Goal: Transaction & Acquisition: Book appointment/travel/reservation

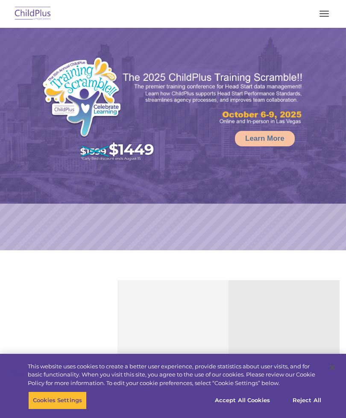
select select "MEDIUM"
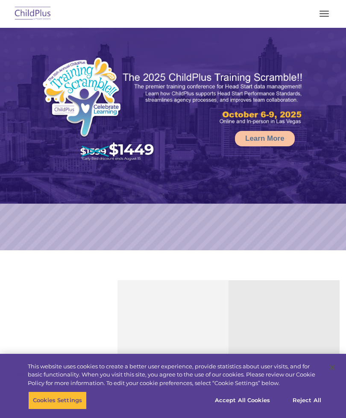
type input ""
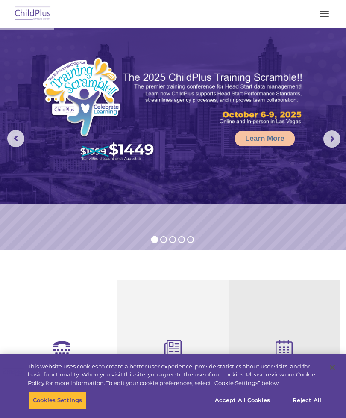
click at [323, 13] on span "button" at bounding box center [324, 13] width 9 height 1
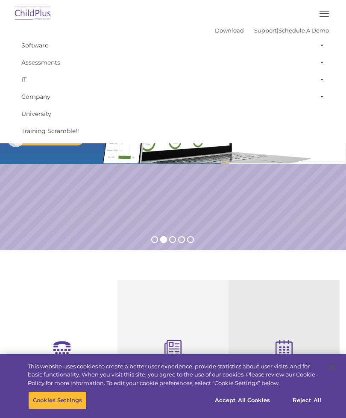
click at [323, 14] on button "button" at bounding box center [325, 14] width 18 height 14
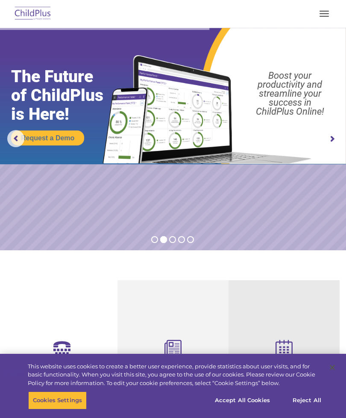
click at [324, 9] on button "button" at bounding box center [325, 14] width 18 height 14
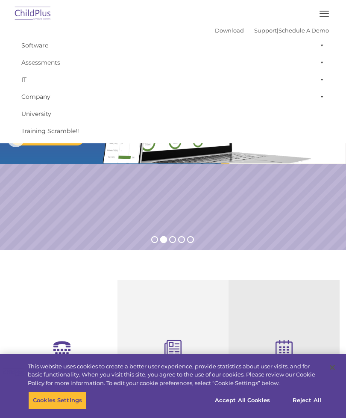
click at [306, 185] on rs-slide "Request a Demo The Future of ChildPlus is Here! Boost your productivity and str…" at bounding box center [173, 139] width 346 height 222
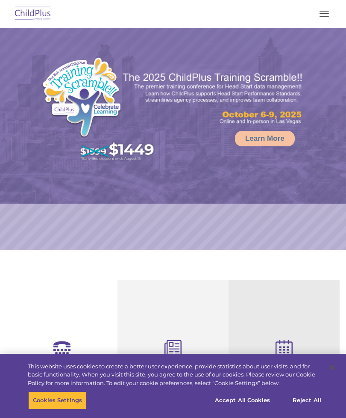
select select "MEDIUM"
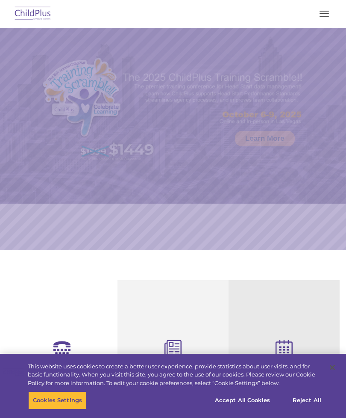
select select "MEDIUM"
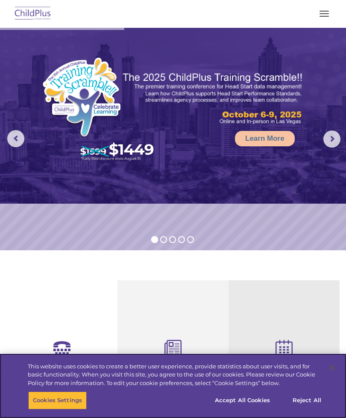
click at [312, 408] on button "Reject All" at bounding box center [307, 400] width 53 height 18
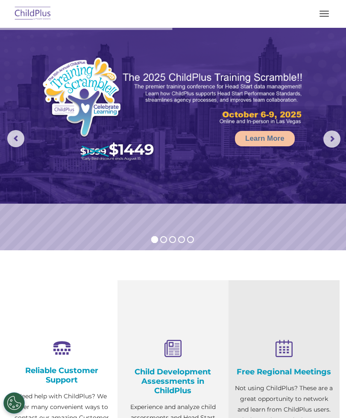
click at [331, 8] on button "button" at bounding box center [325, 14] width 18 height 14
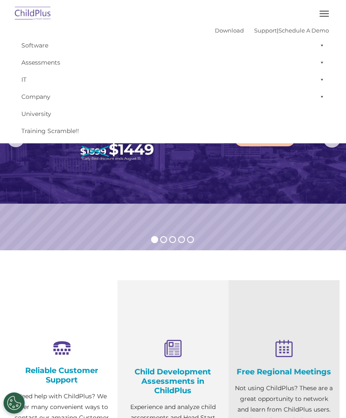
click at [321, 13] on button "button" at bounding box center [325, 14] width 18 height 14
